Goal: Task Accomplishment & Management: Manage account settings

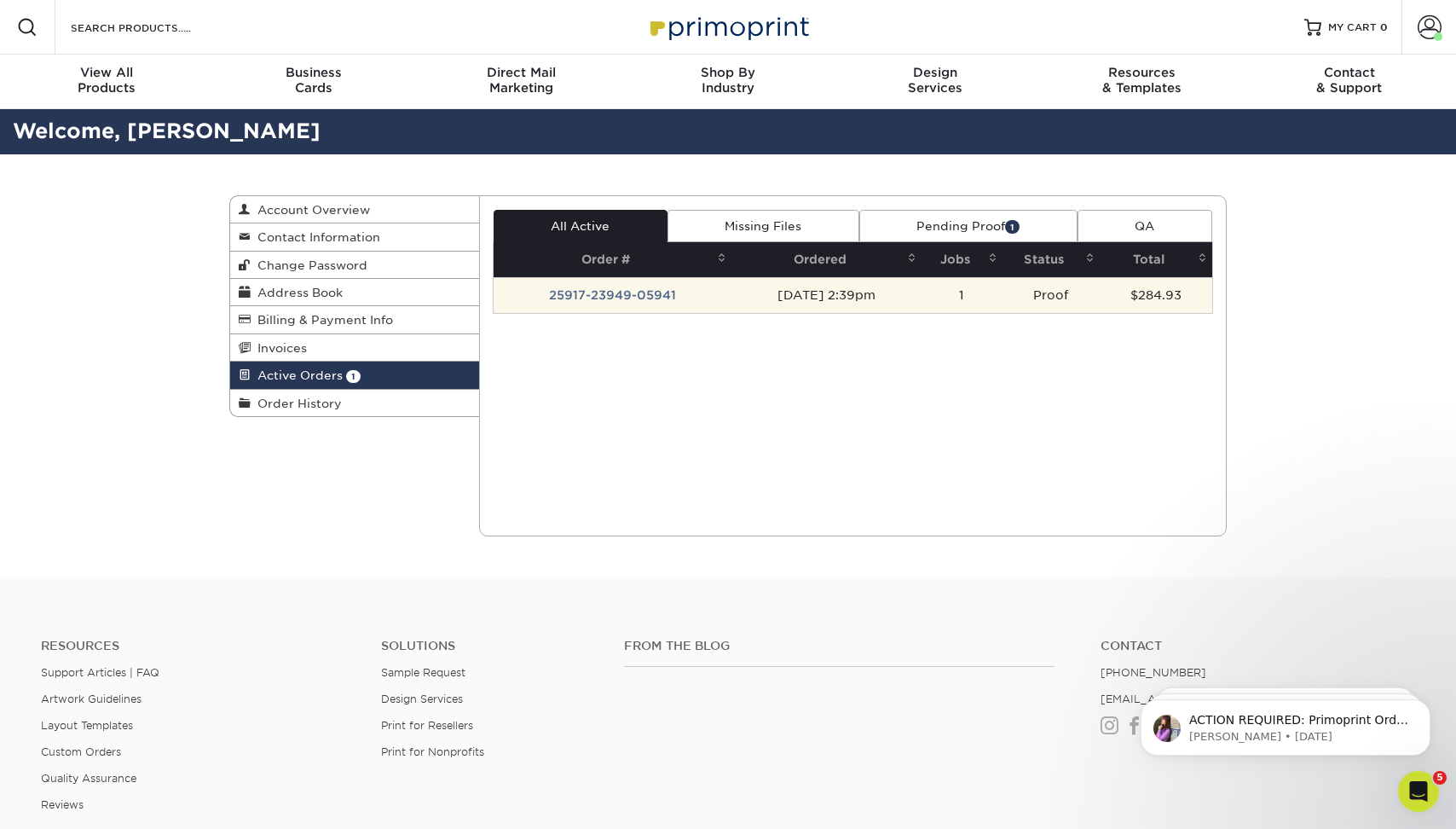
click at [595, 298] on td "25917-23949-05941" at bounding box center [613, 294] width 238 height 35
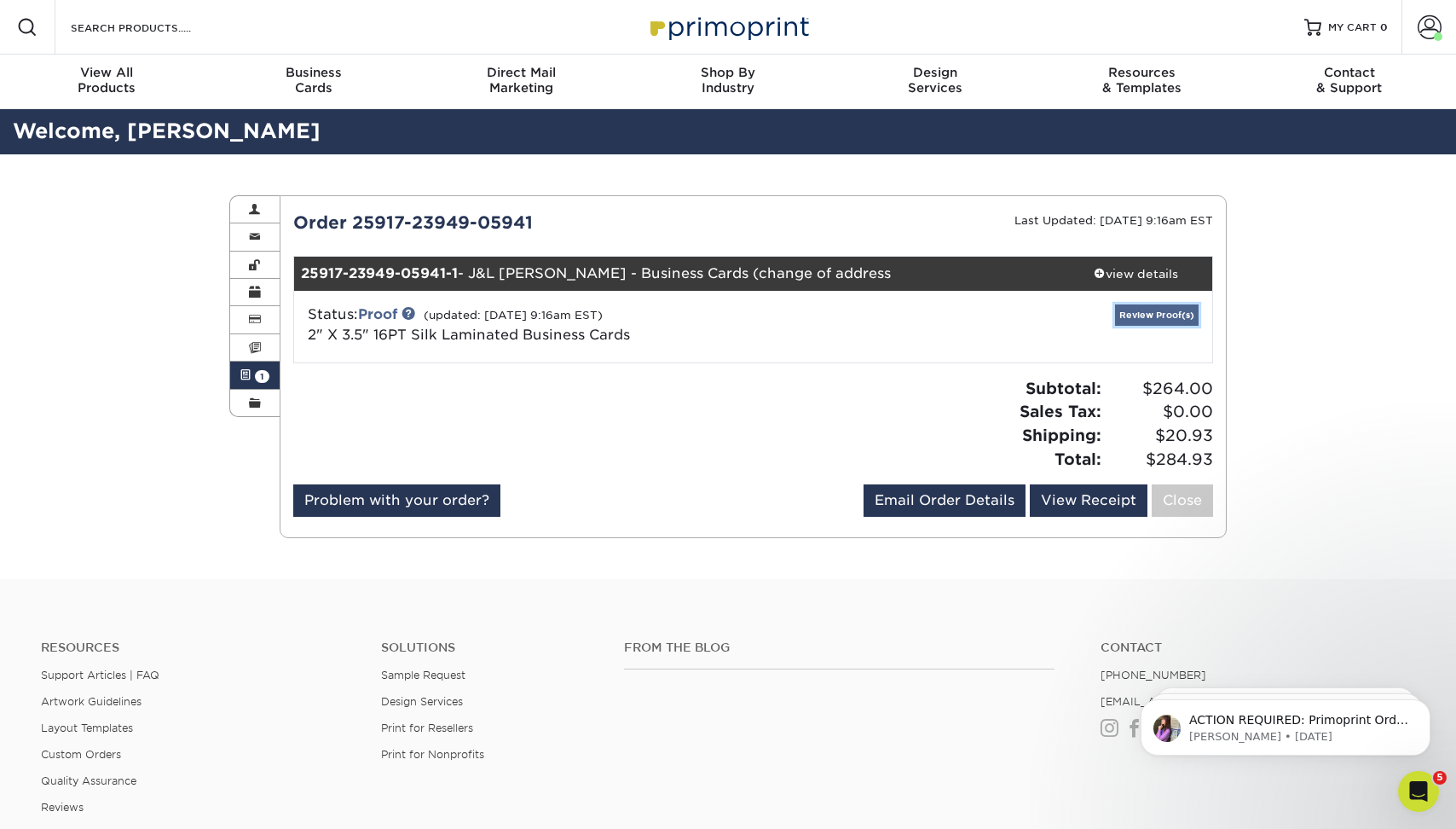
click at [1151, 314] on link "Review Proof(s)" at bounding box center [1156, 315] width 83 height 21
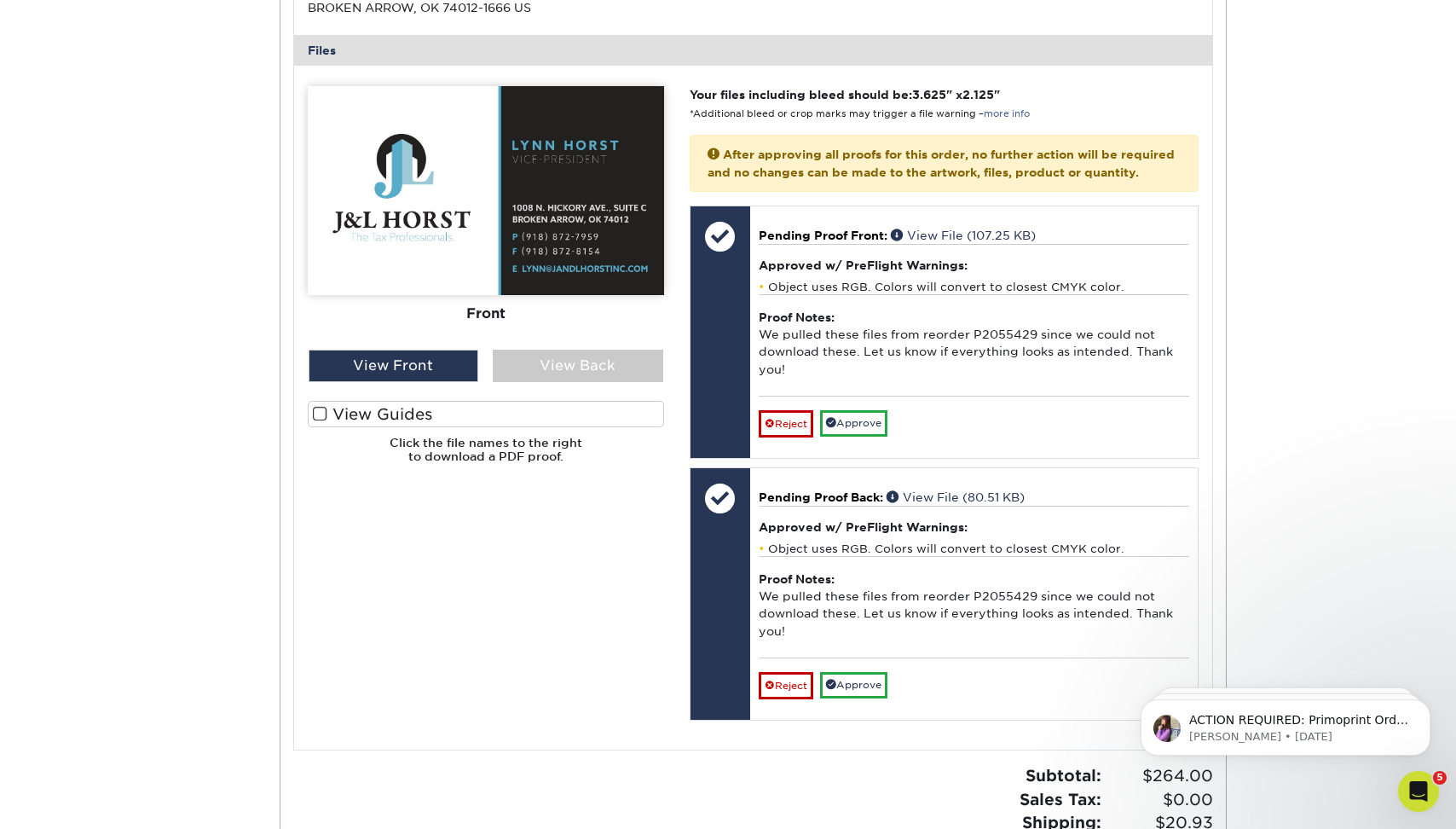
scroll to position [782, 0]
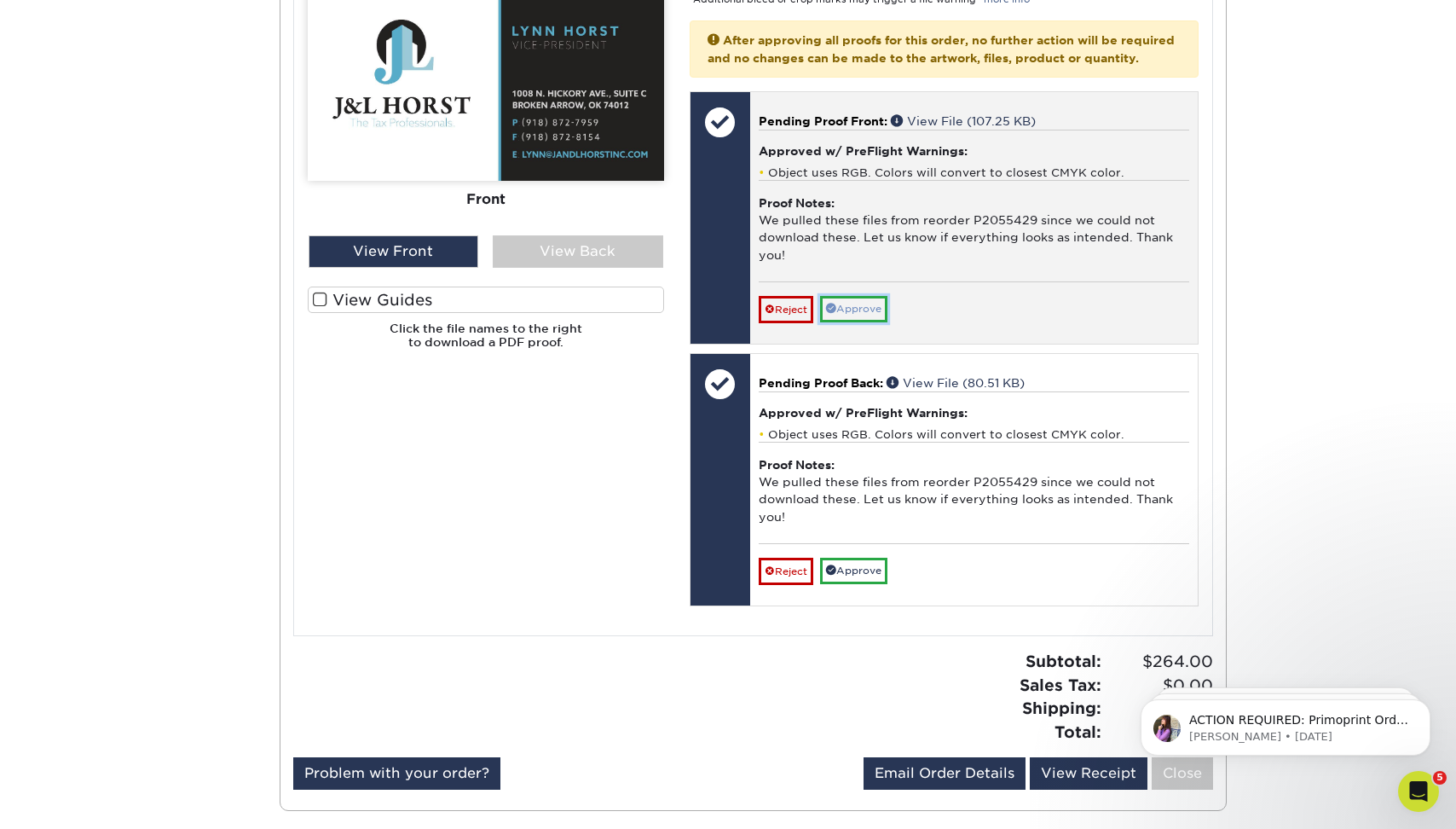
click at [885, 323] on link "Approve" at bounding box center [854, 309] width 67 height 27
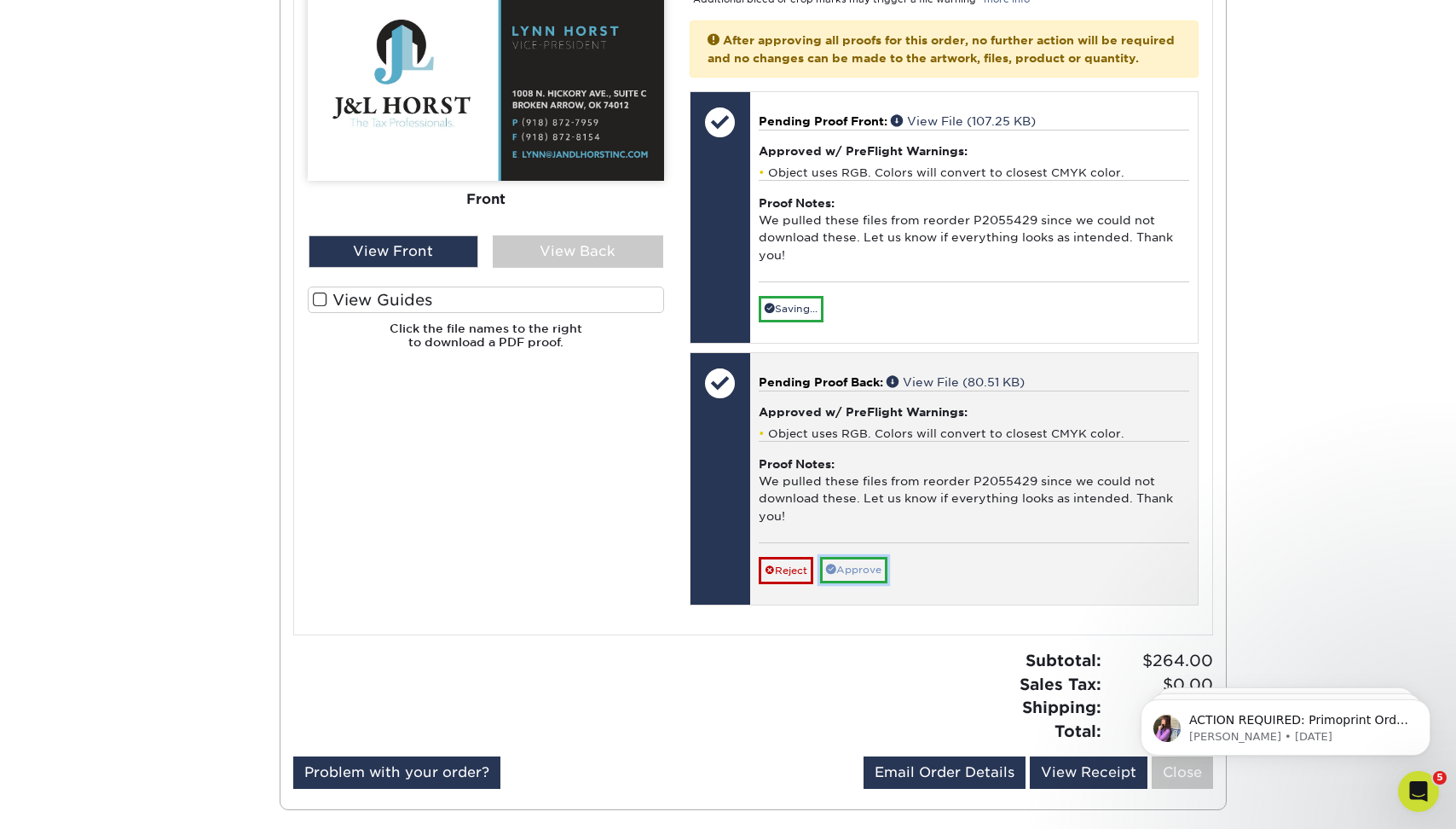
click at [852, 583] on link "Approve" at bounding box center [854, 571] width 67 height 27
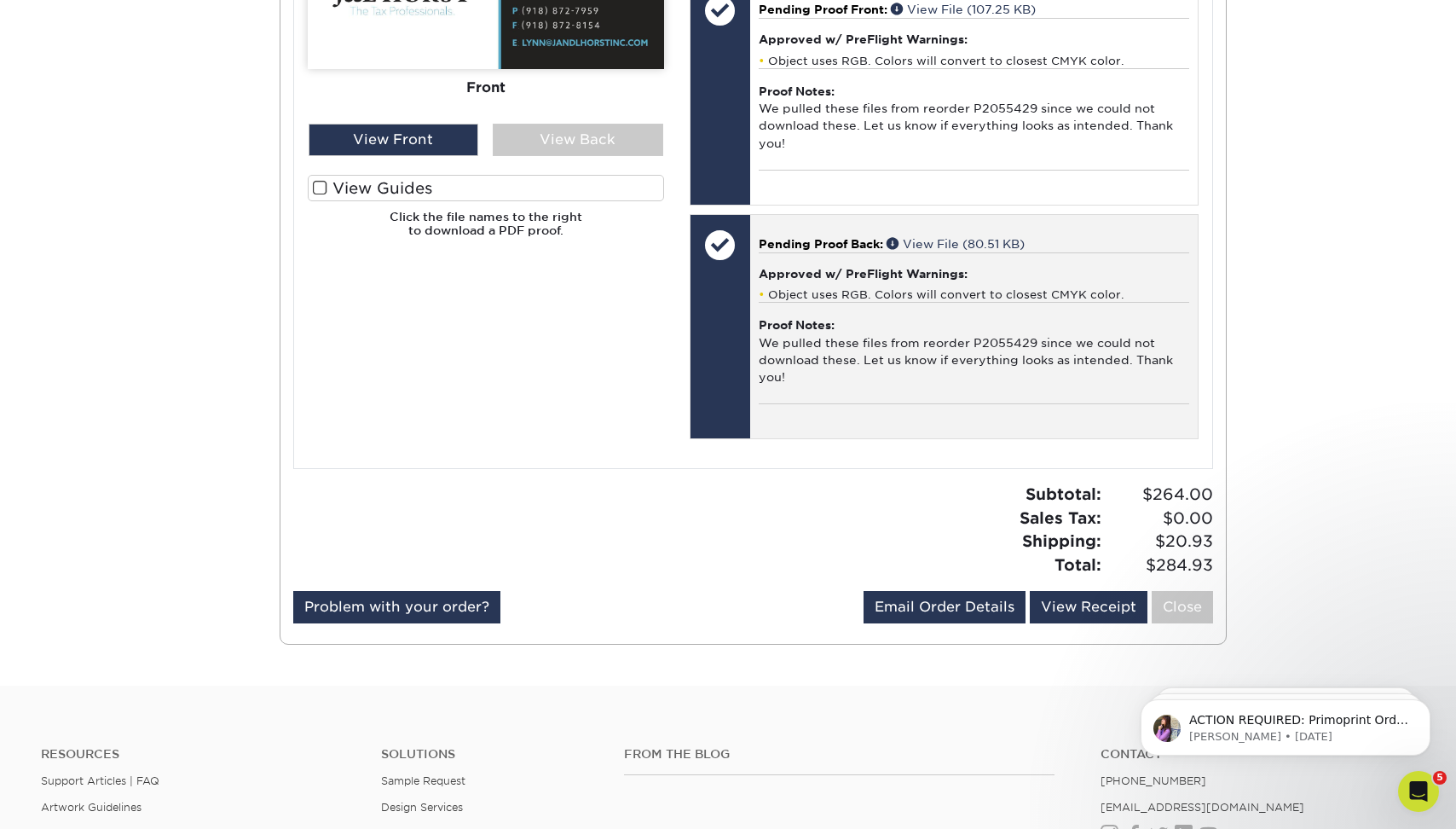
scroll to position [1102, 0]
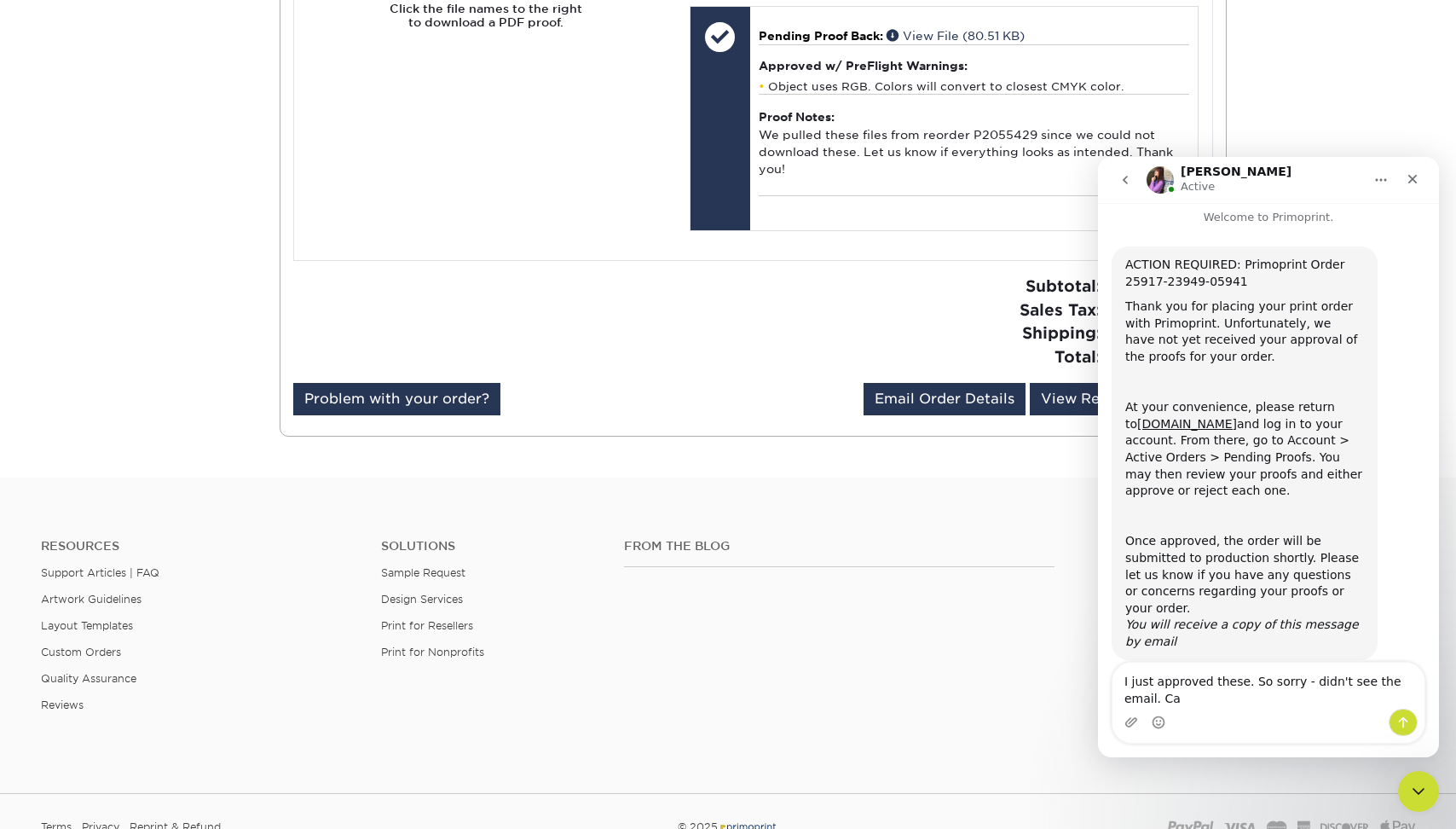
scroll to position [26, 0]
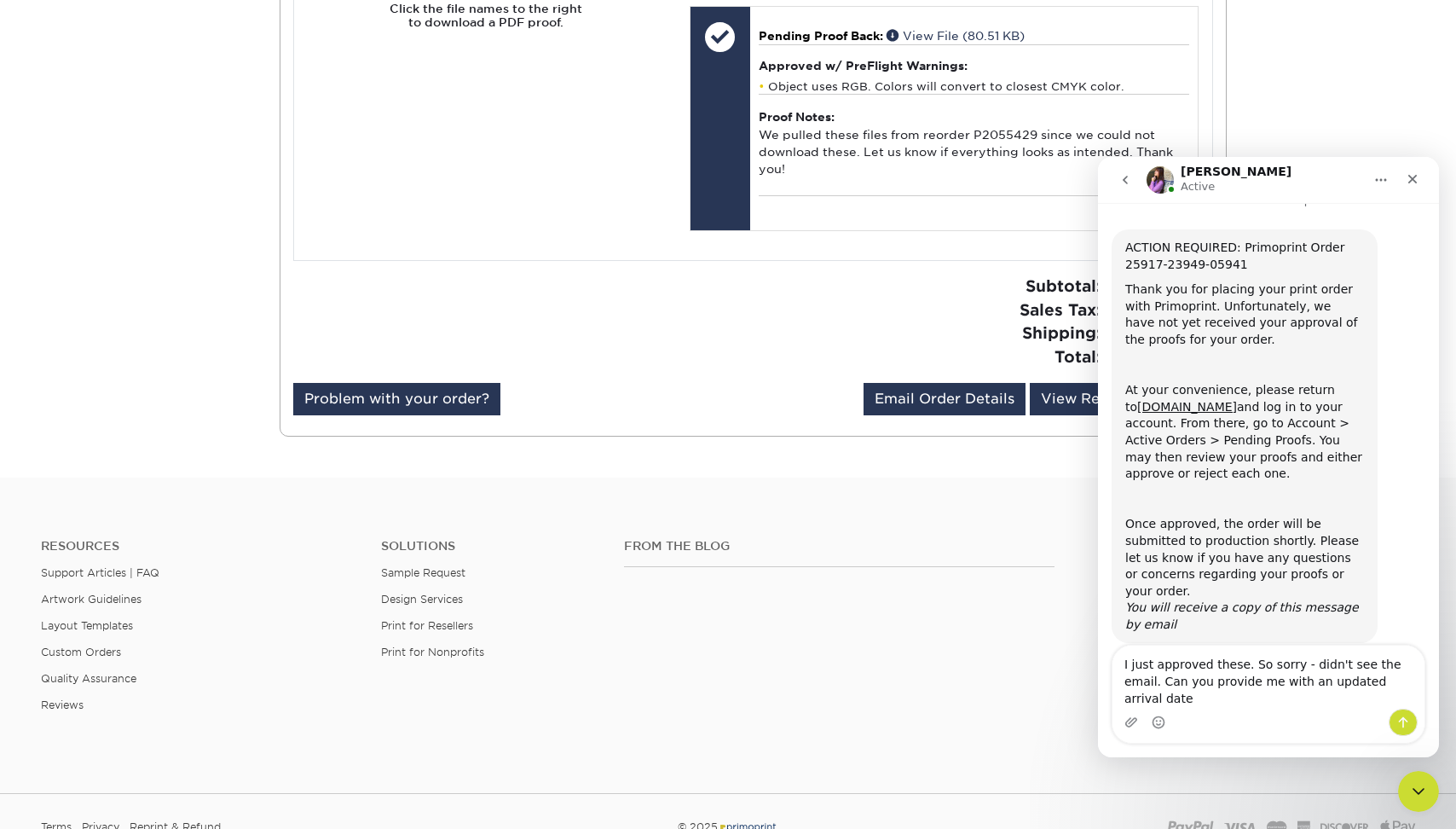
type textarea "I just approved these. So sorry - didn't see the email. Can you provide me with…"
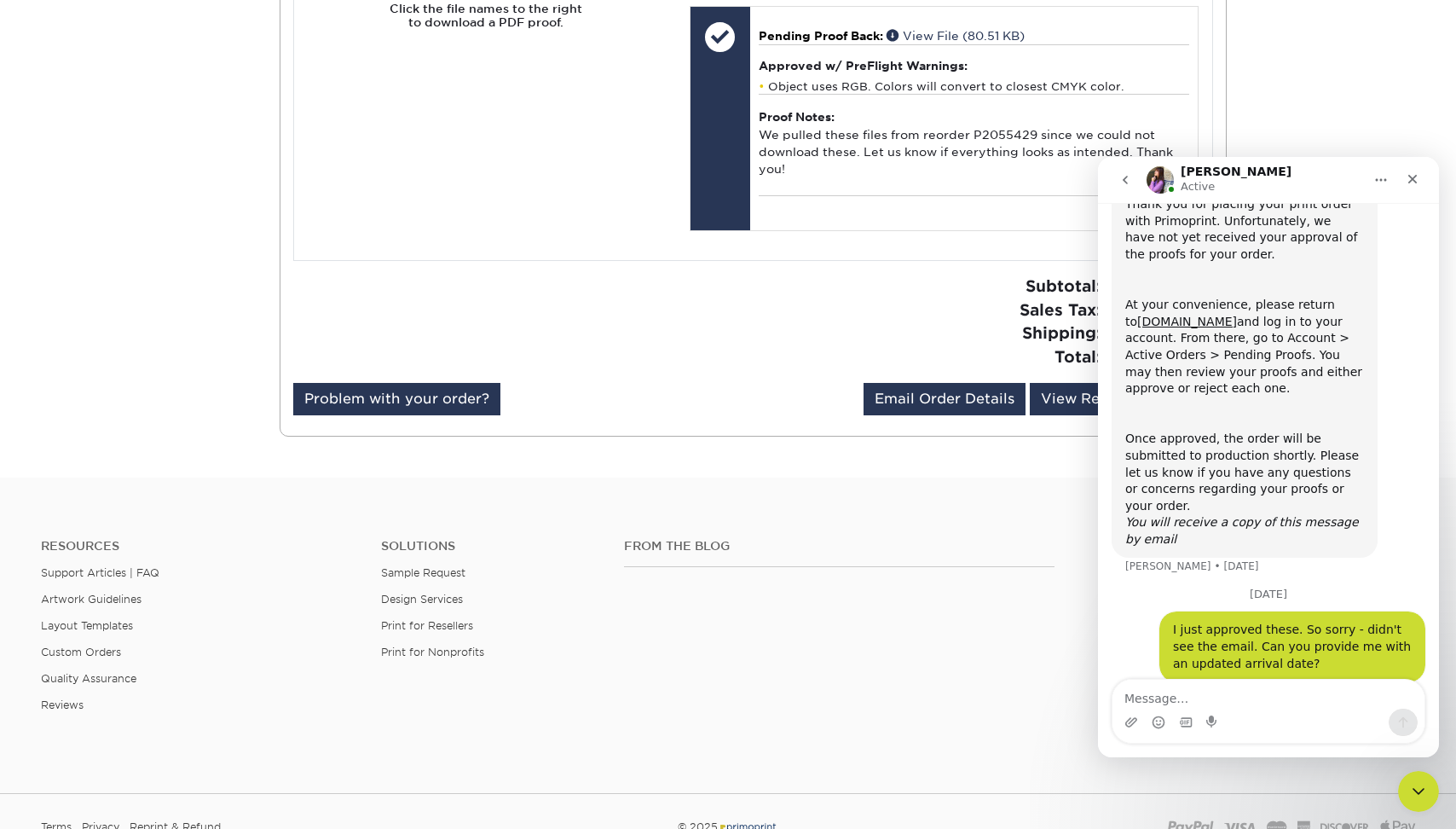
scroll to position [115, 0]
click at [1127, 178] on icon "go back" at bounding box center [1126, 180] width 13 height 13
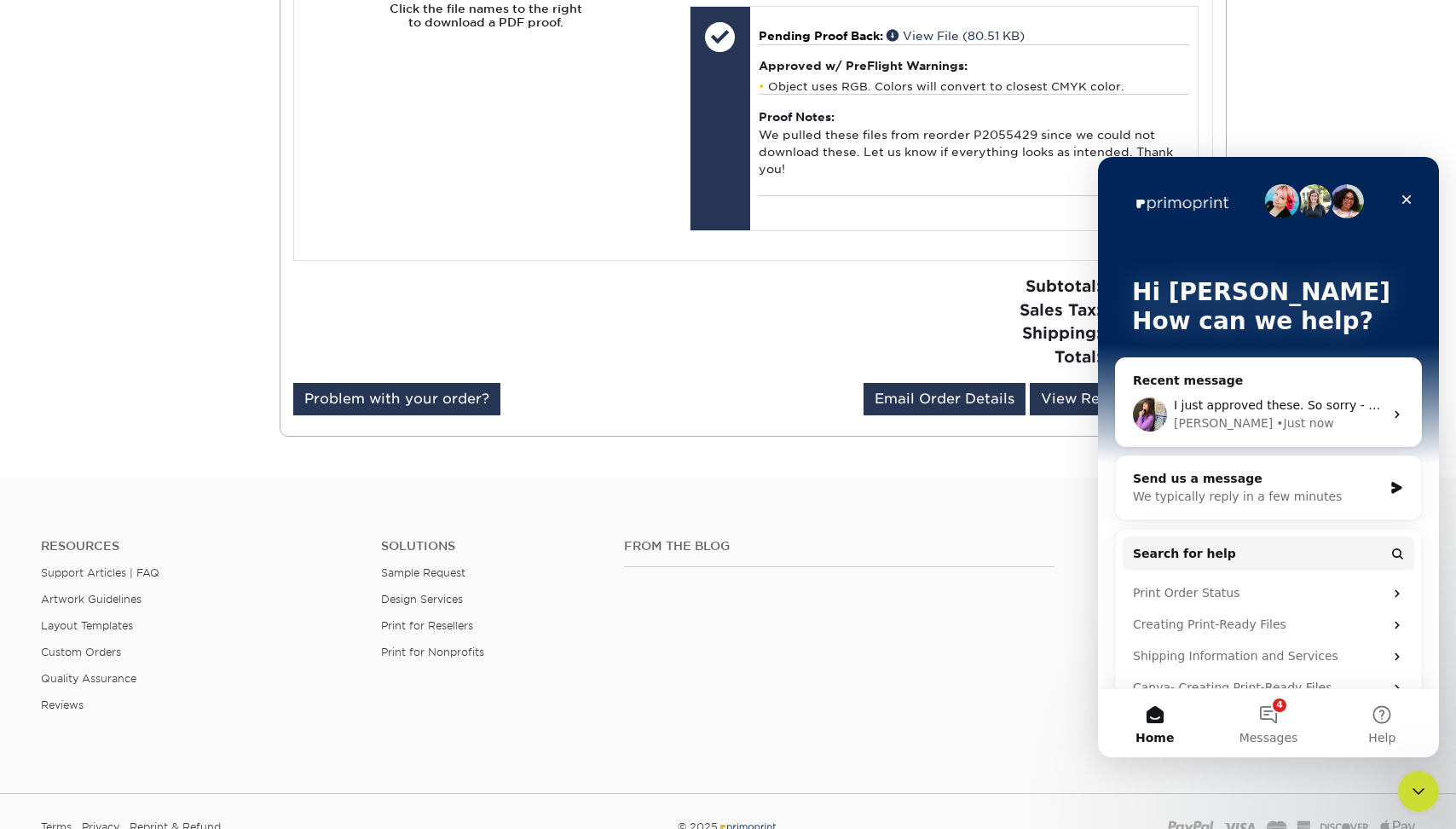
scroll to position [0, 0]
click at [1410, 197] on icon "Close" at bounding box center [1407, 199] width 13 height 13
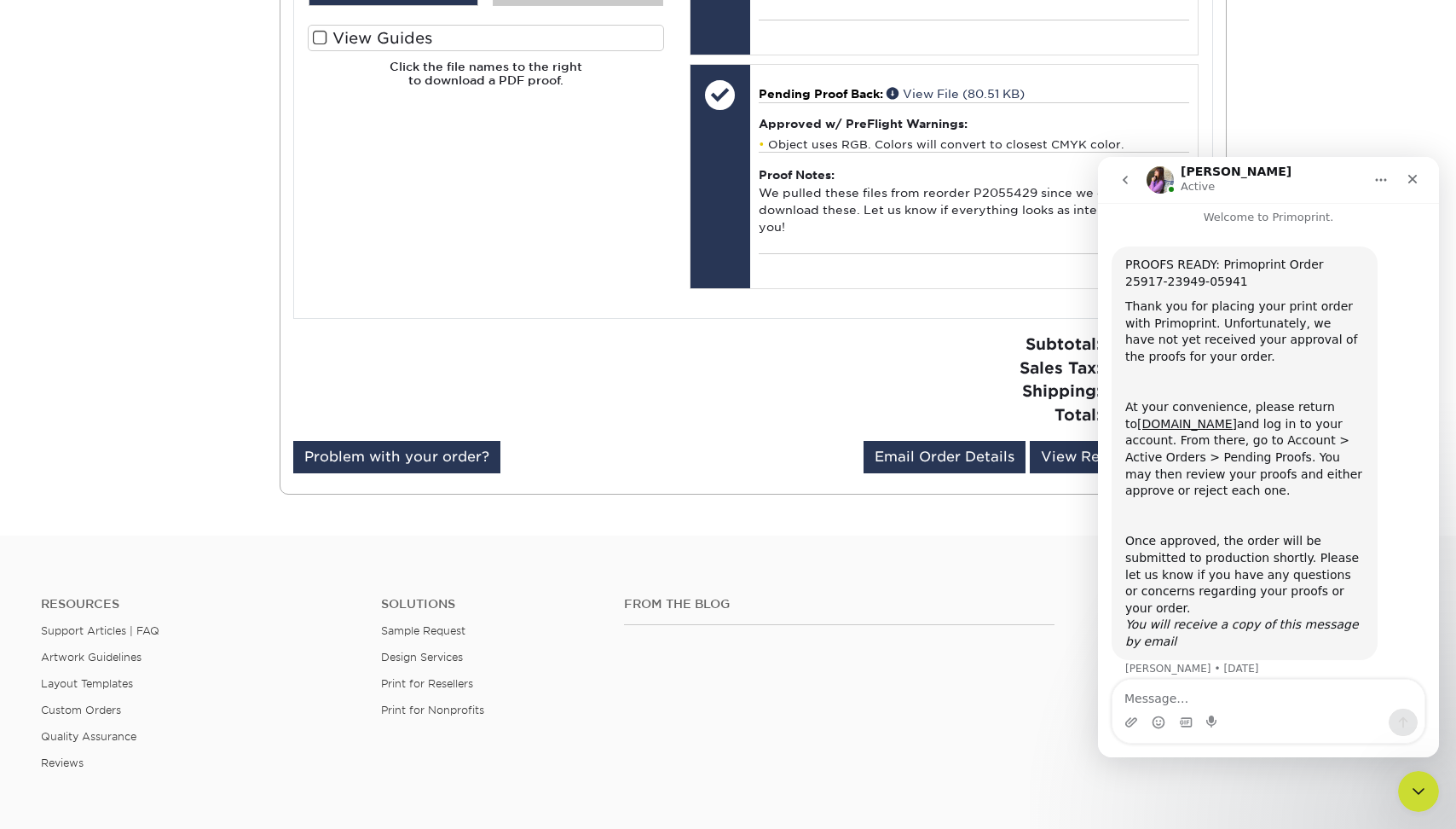
scroll to position [1082, 0]
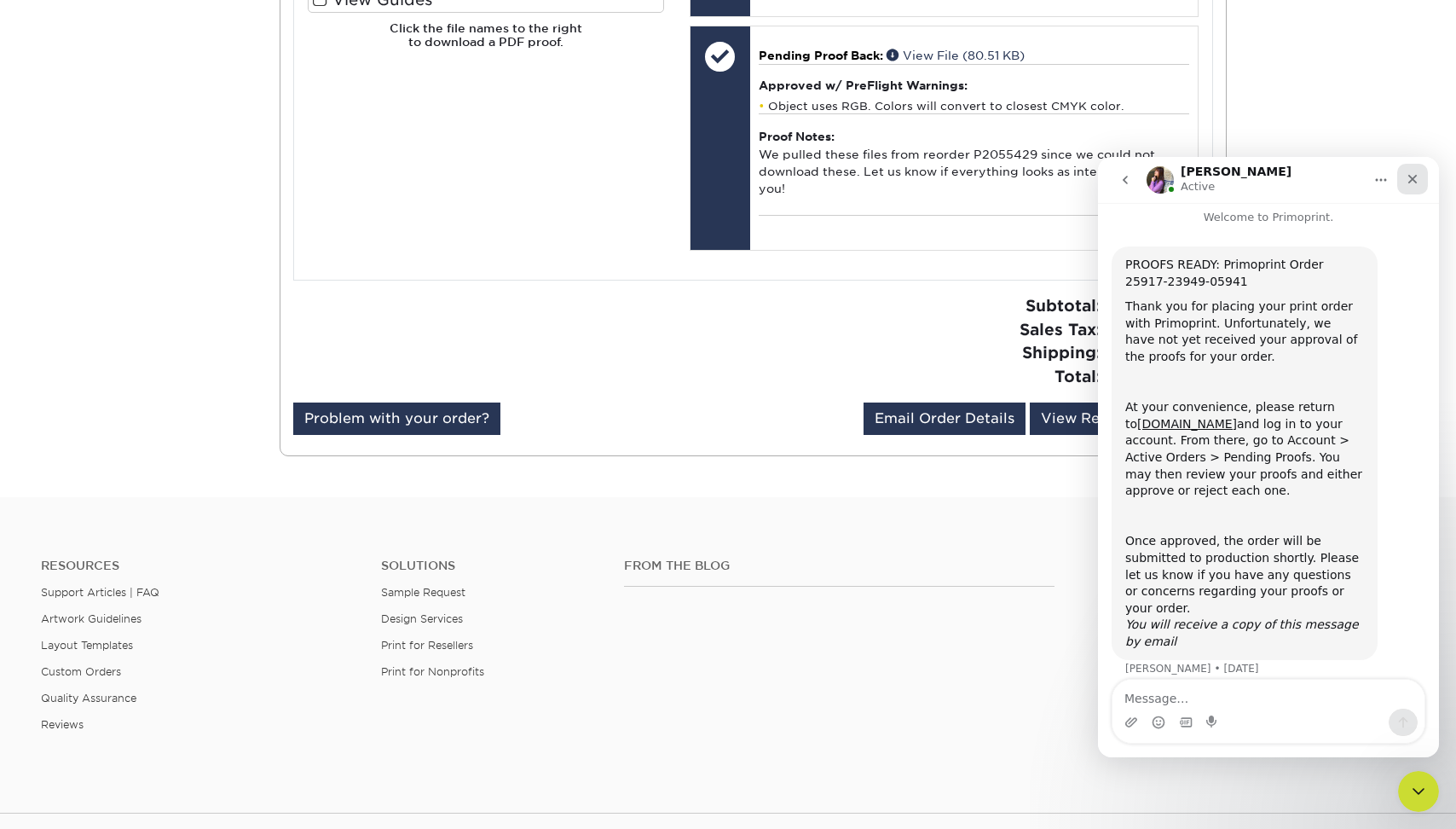
click at [1409, 168] on div "Close" at bounding box center [1413, 179] width 31 height 31
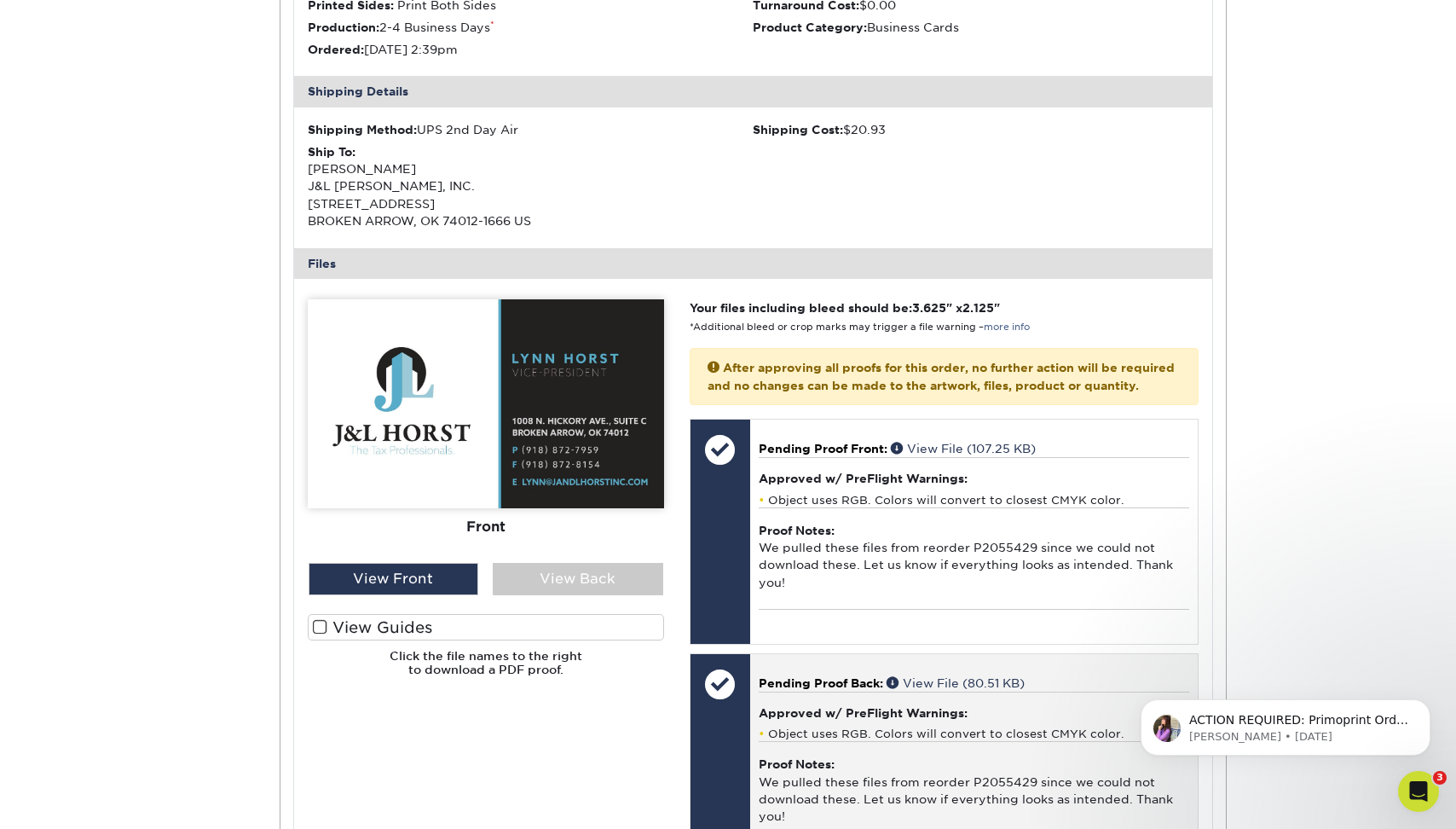
scroll to position [165, 0]
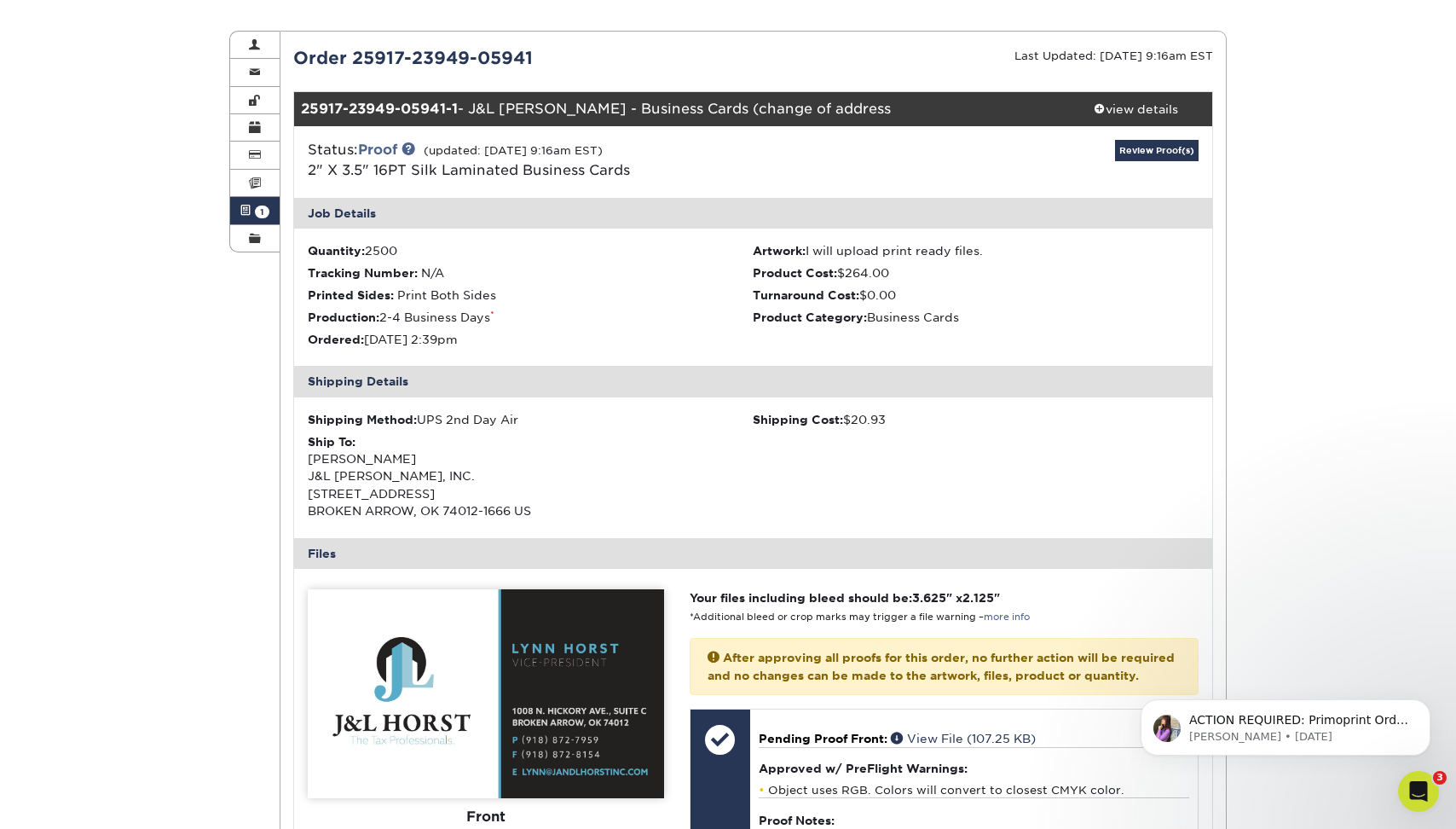
click at [240, 217] on span at bounding box center [245, 211] width 11 height 13
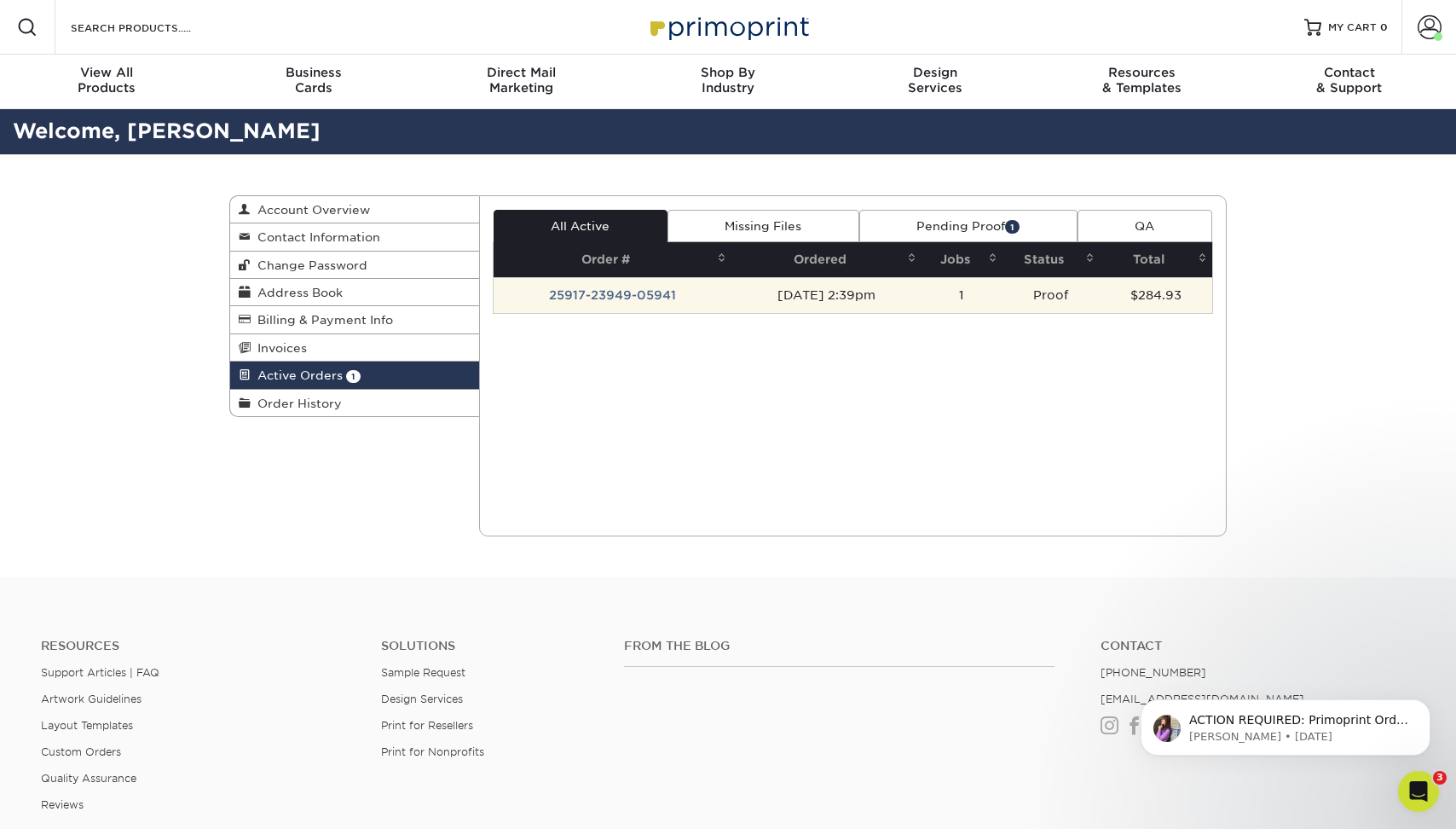
click at [607, 293] on td "25917-23949-05941" at bounding box center [613, 294] width 238 height 35
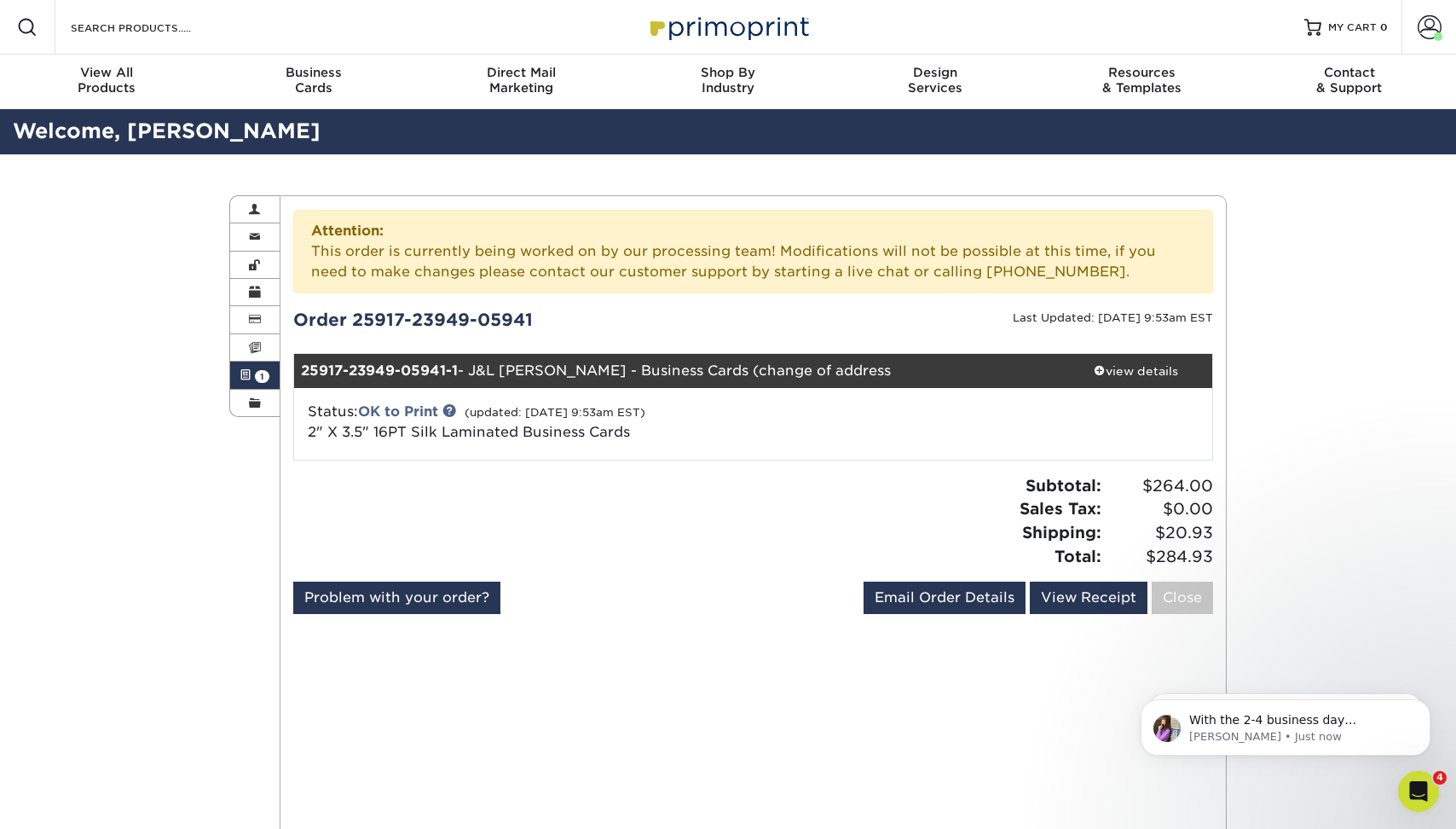
scroll to position [9, 0]
click at [1190, 739] on p "[PERSON_NAME] • Just now" at bounding box center [1300, 737] width 220 height 15
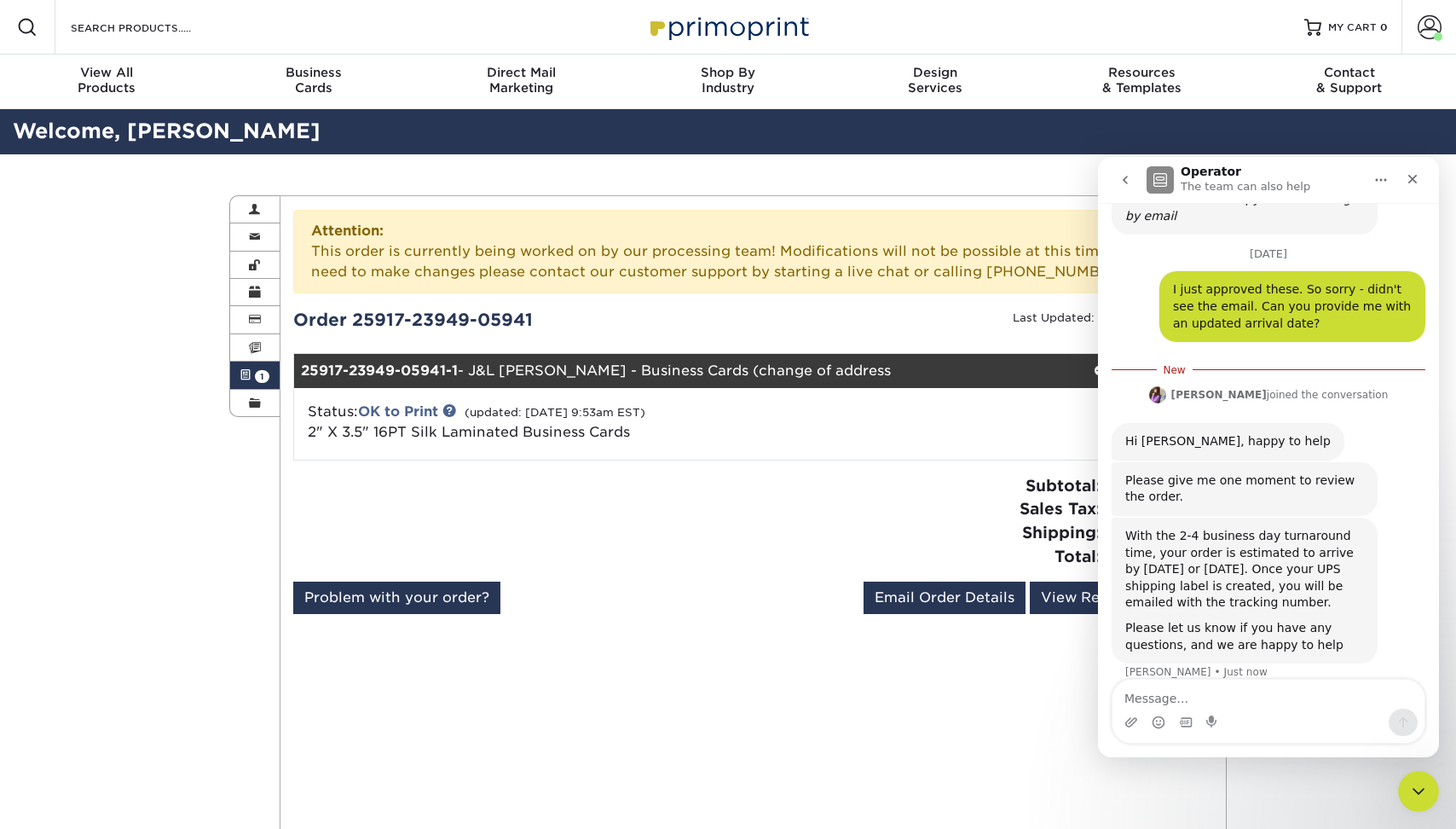
scroll to position [437, 0]
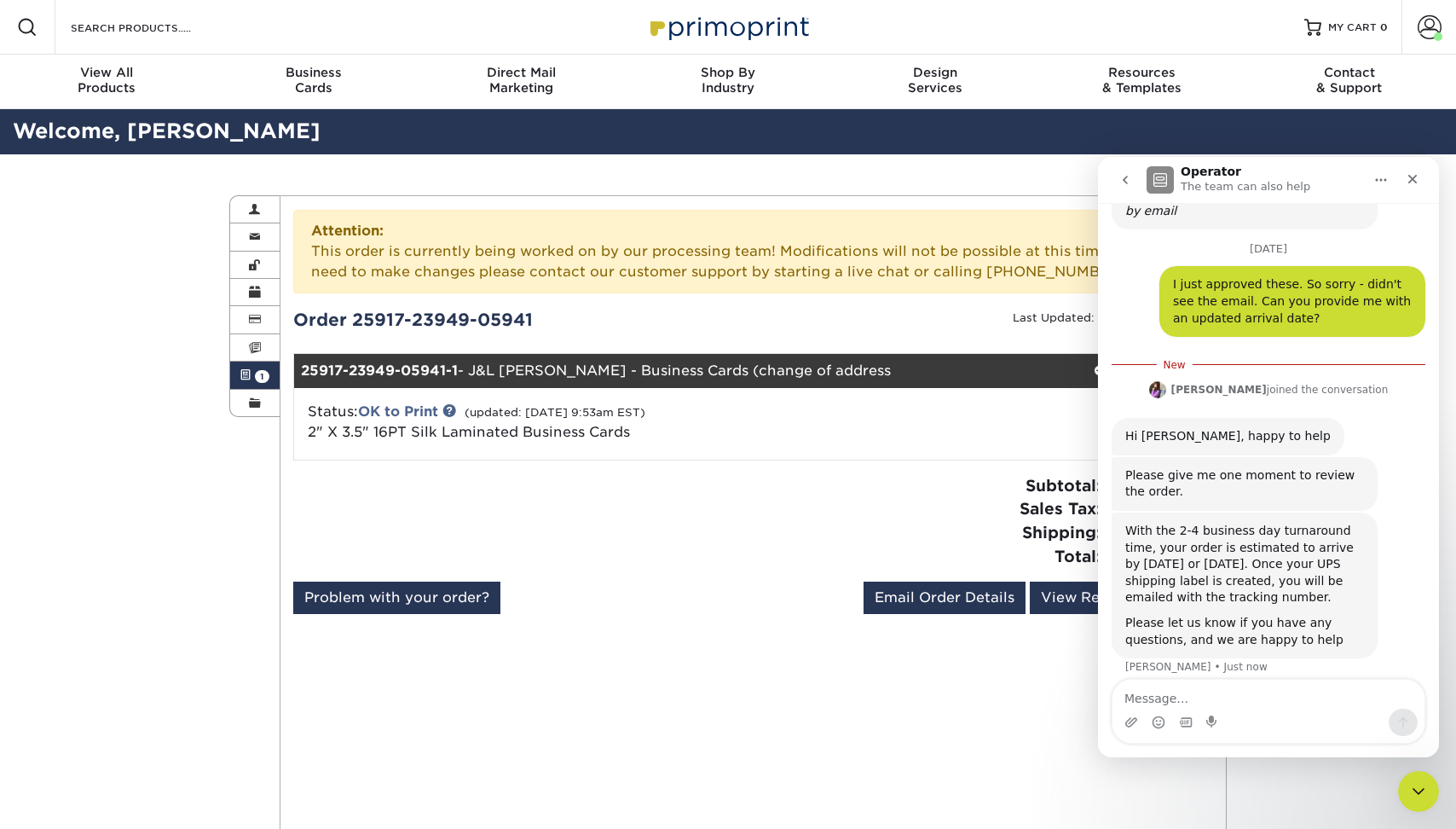
click at [1231, 488] on div "Please give me one moment to review the order. [PERSON_NAME] • 3m ago" at bounding box center [1245, 483] width 266 height 54
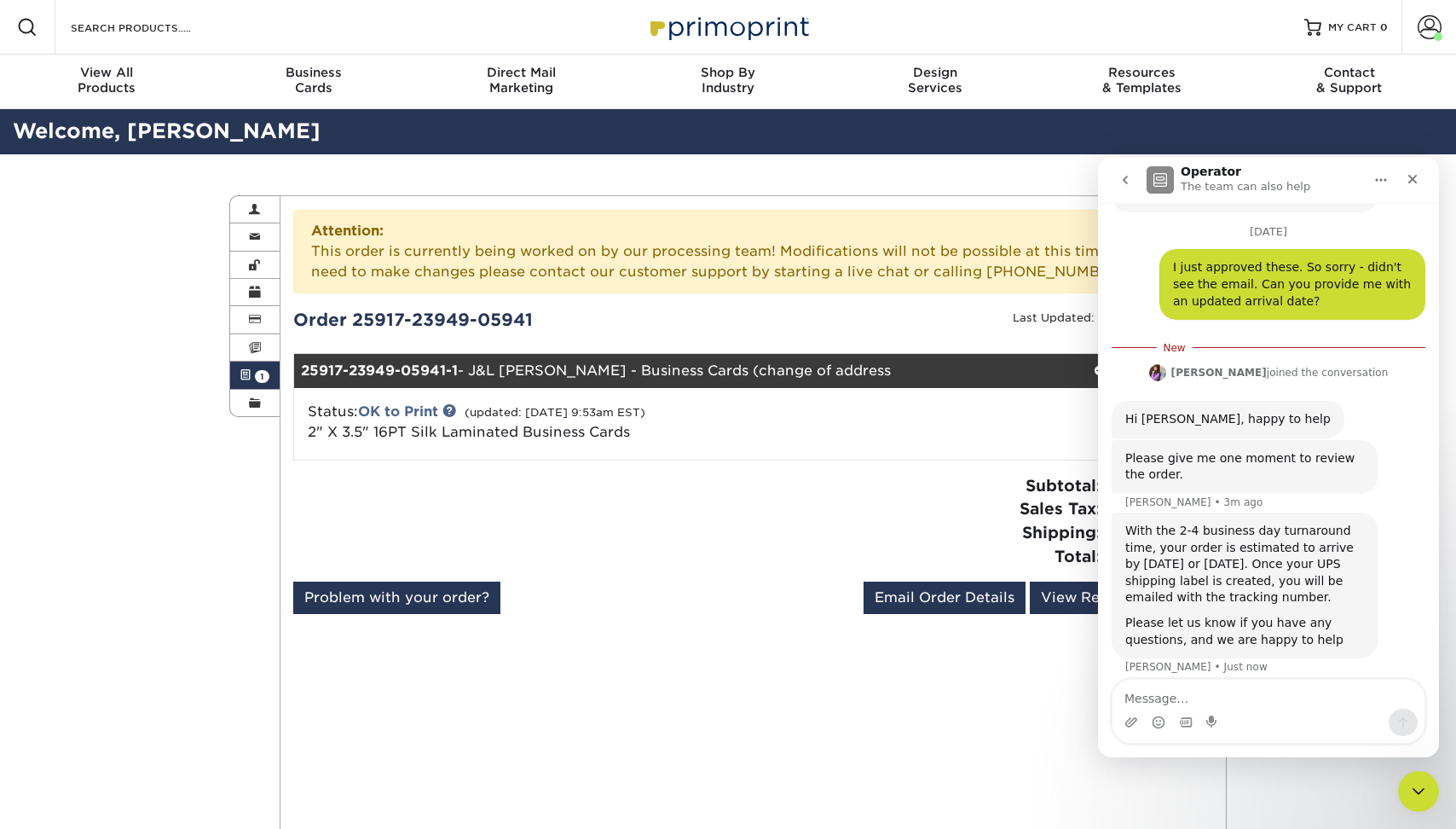
scroll to position [454, 0]
click at [1229, 464] on div "Please give me one moment to review the order." at bounding box center [1244, 466] width 238 height 34
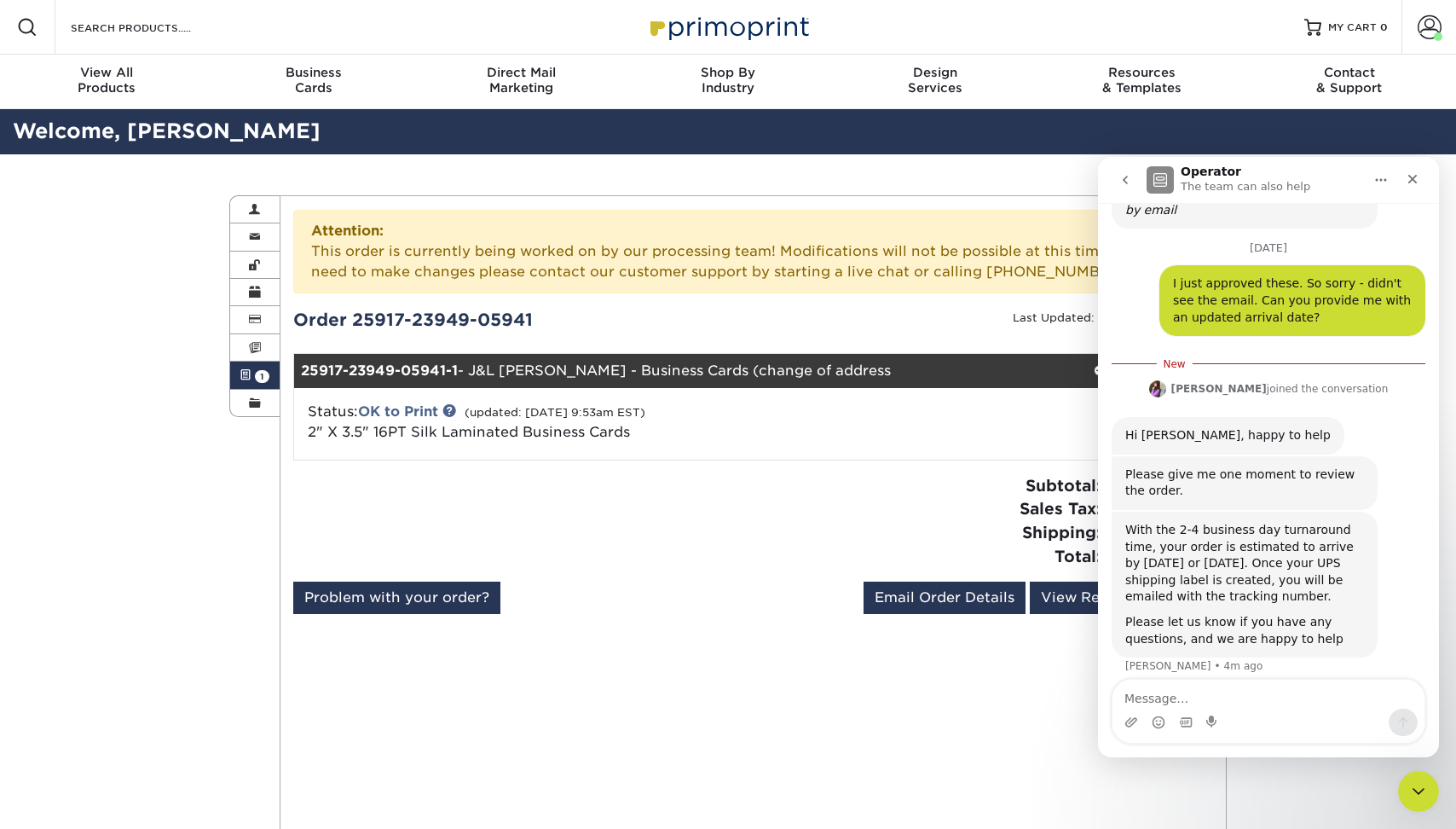
scroll to position [437, 0]
